Goal: Task Accomplishment & Management: Complete application form

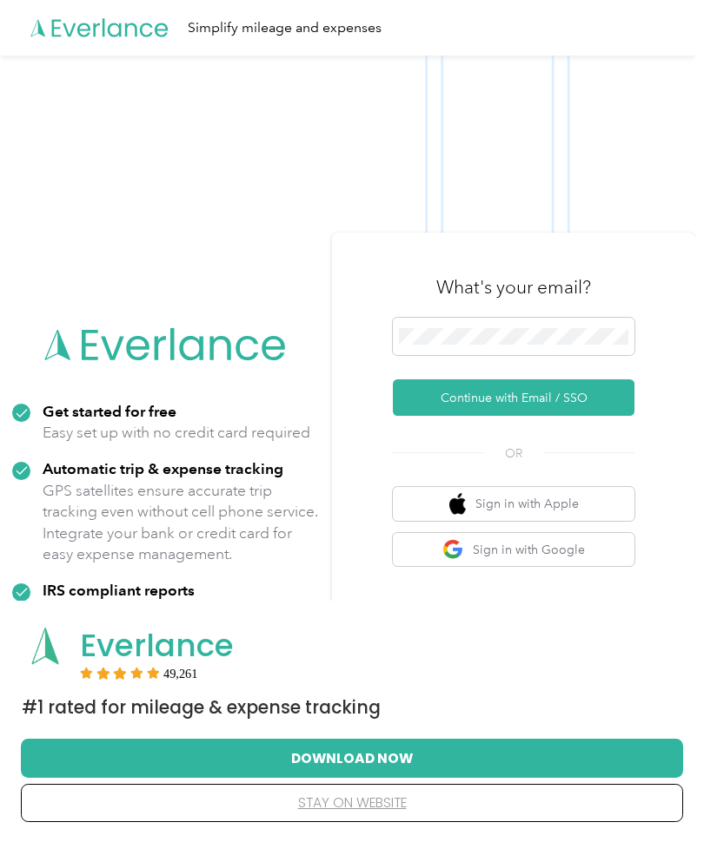
click at [272, 238] on img at bounding box center [347, 477] width 695 height 842
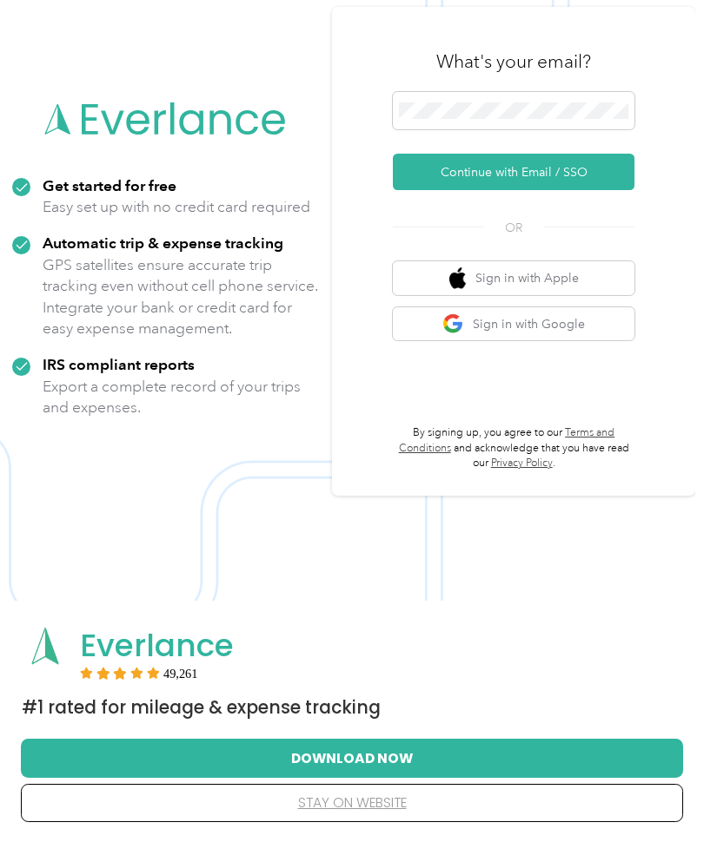
scroll to position [226, 0]
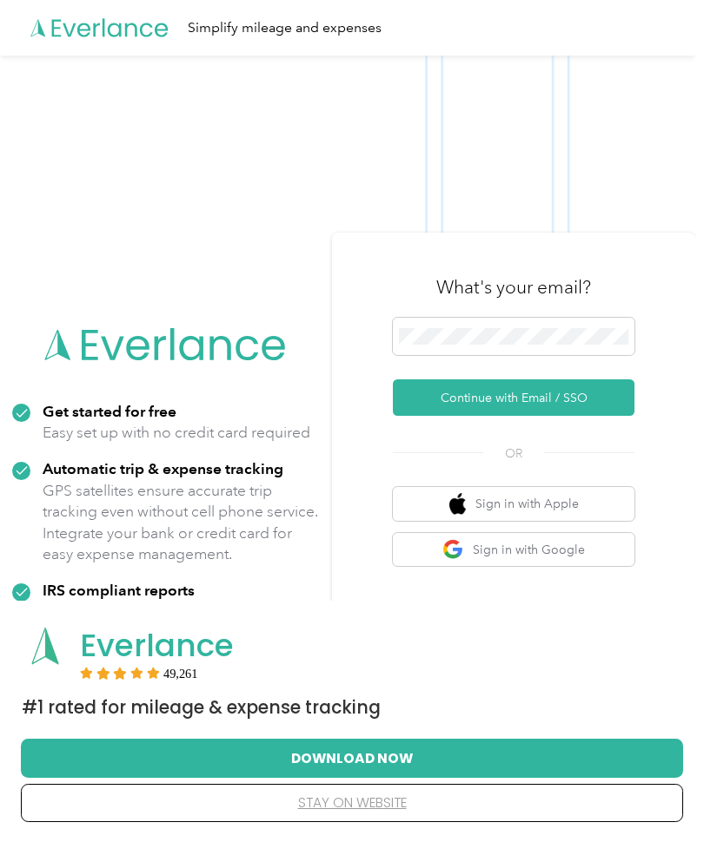
click at [606, 393] on button "Continue with Email / SSO" at bounding box center [513, 398] width 241 height 36
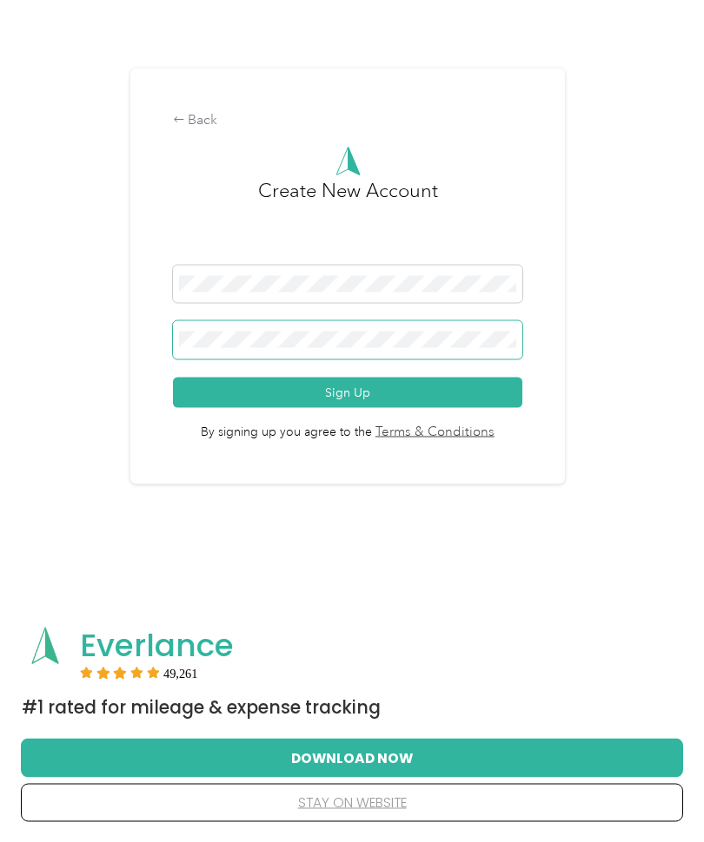
scroll to position [143, 0]
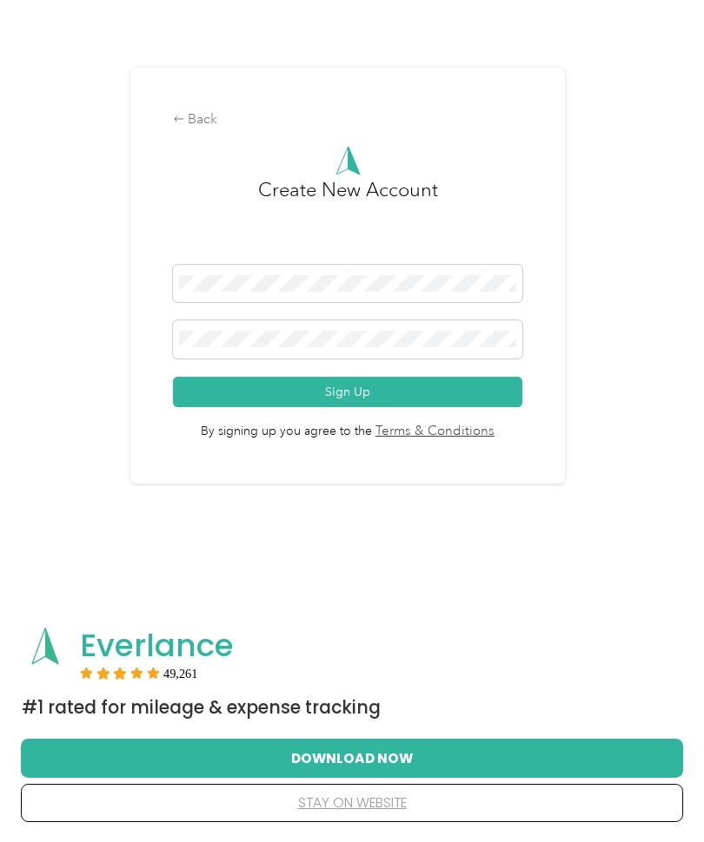
click at [479, 386] on button "Sign Up" at bounding box center [348, 392] width 350 height 30
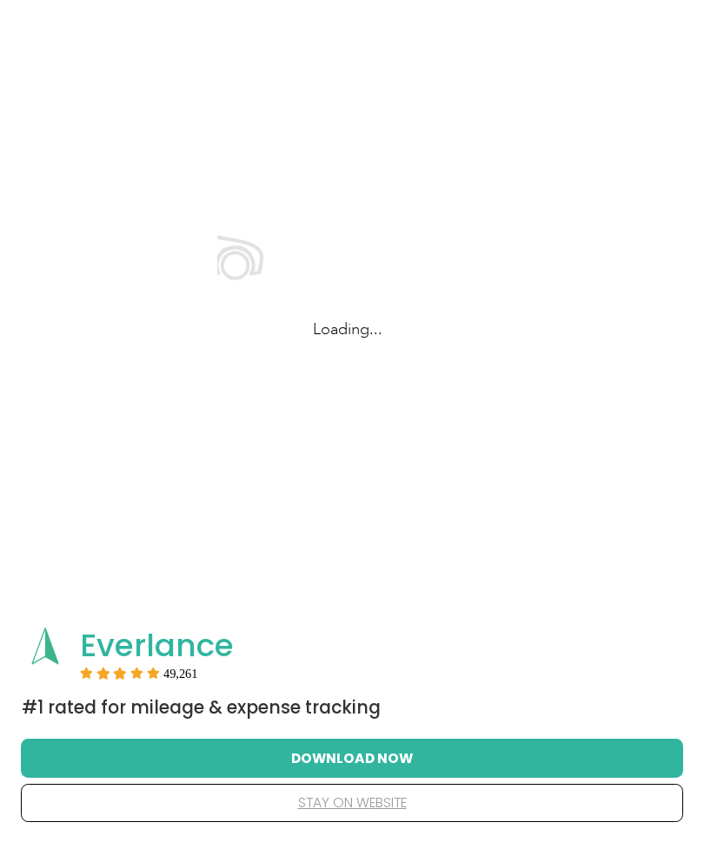
scroll to position [73, 0]
